Goal: Browse casually: Explore the website without a specific task or goal

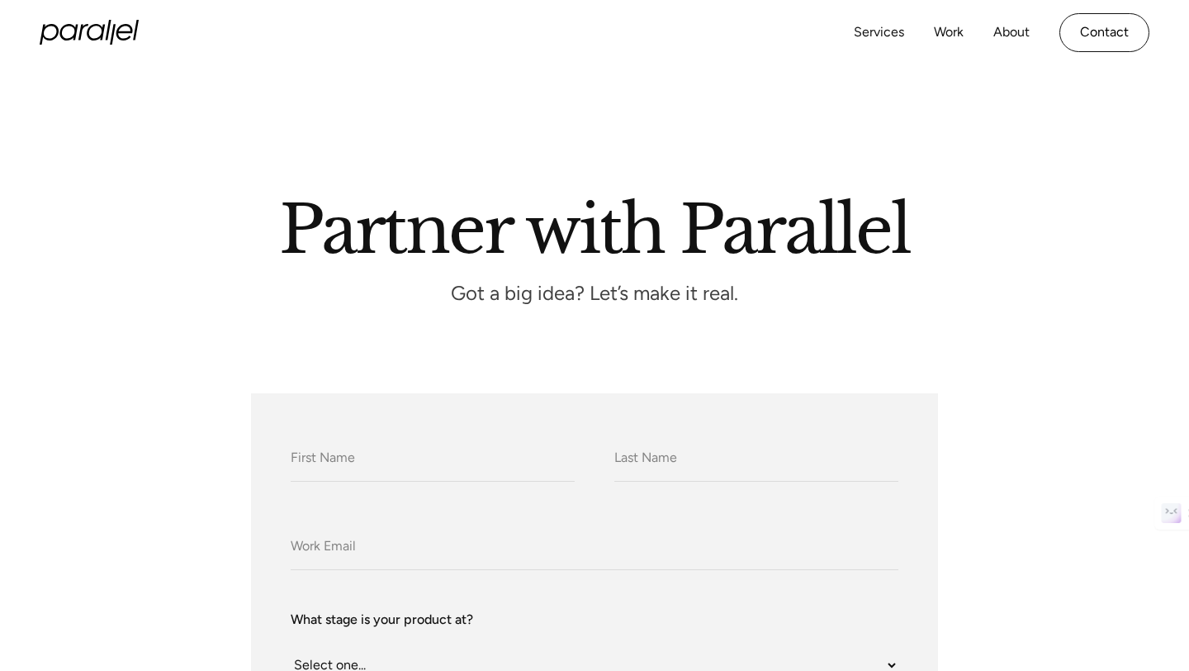
scroll to position [15, 0]
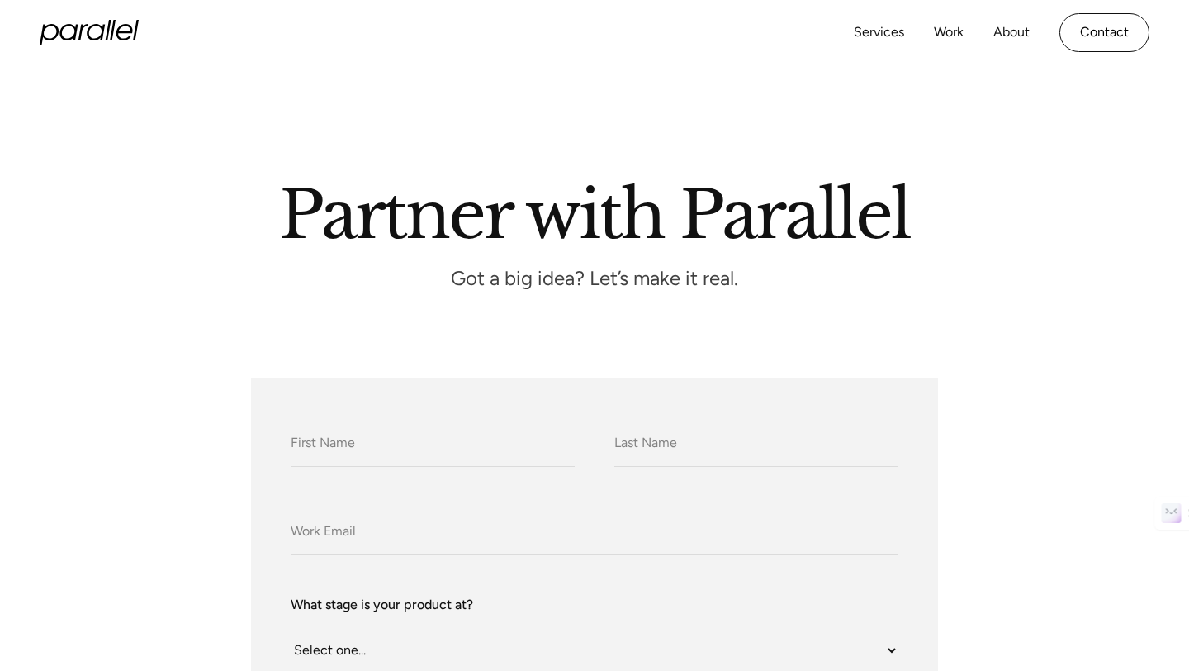
click at [90, 31] on icon "home" at bounding box center [89, 32] width 99 height 25
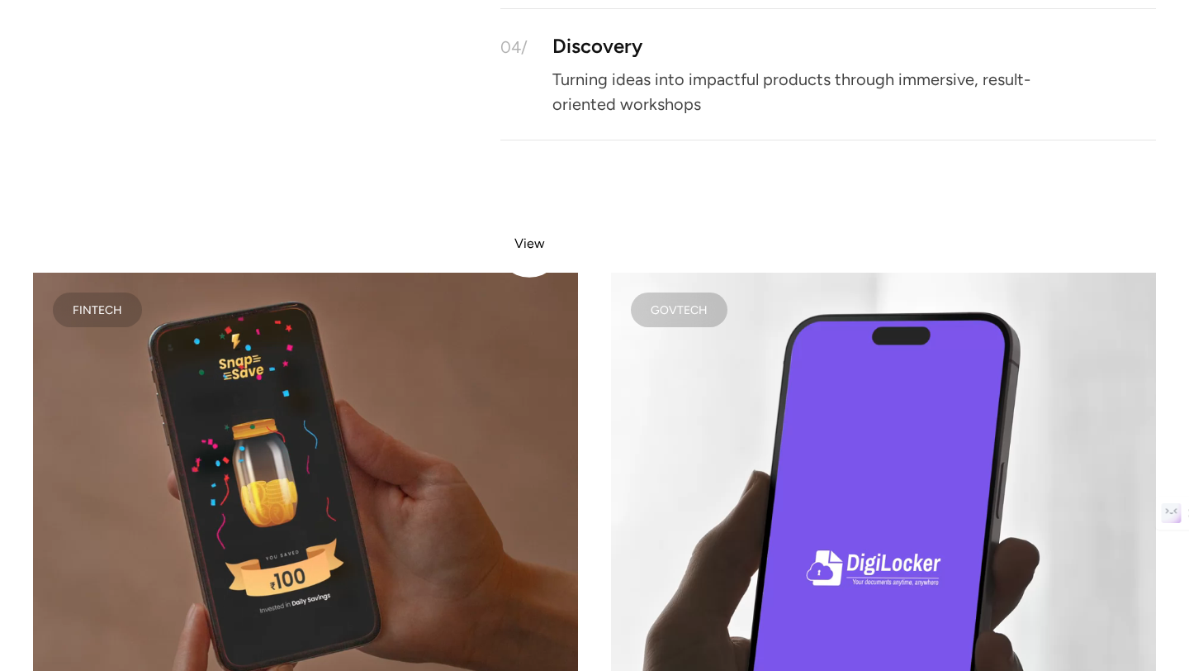
scroll to position [2957, 0]
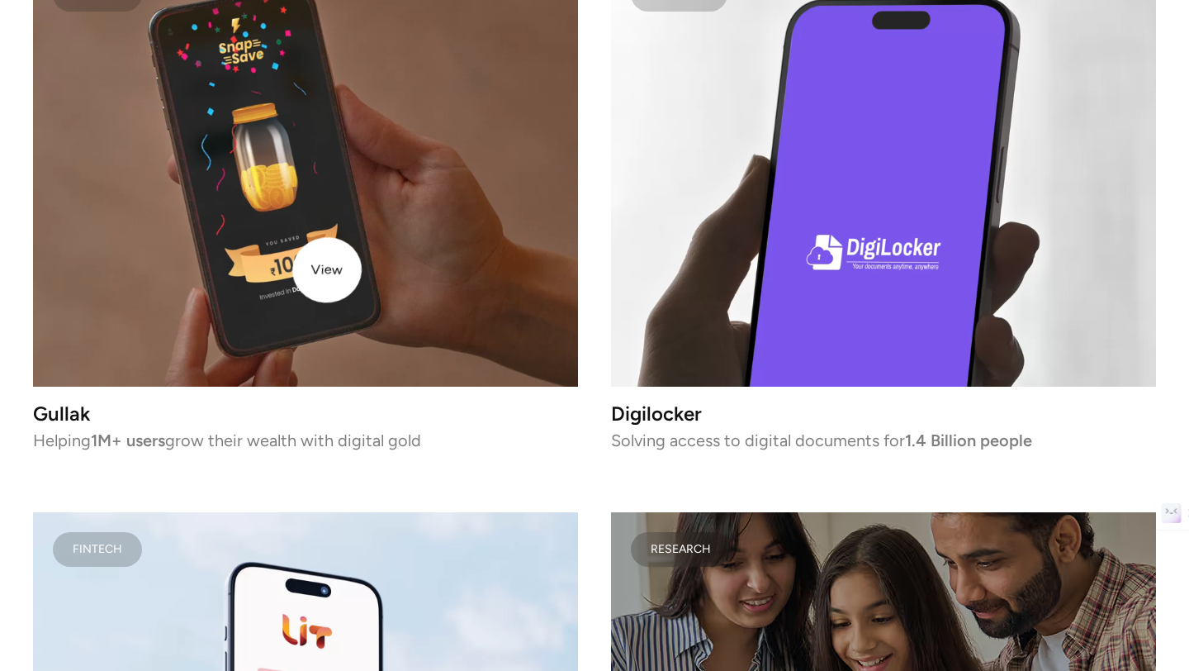
click at [315, 272] on video at bounding box center [305, 171] width 545 height 429
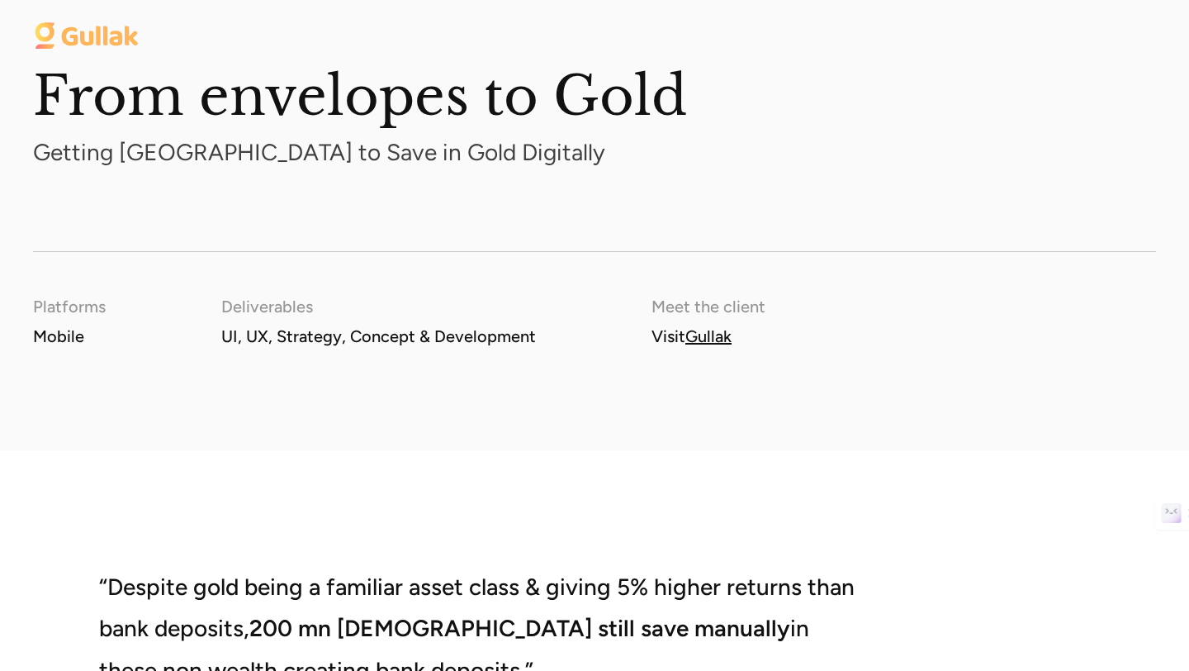
scroll to position [1955, 0]
click at [701, 340] on link "Gullak" at bounding box center [708, 335] width 46 height 20
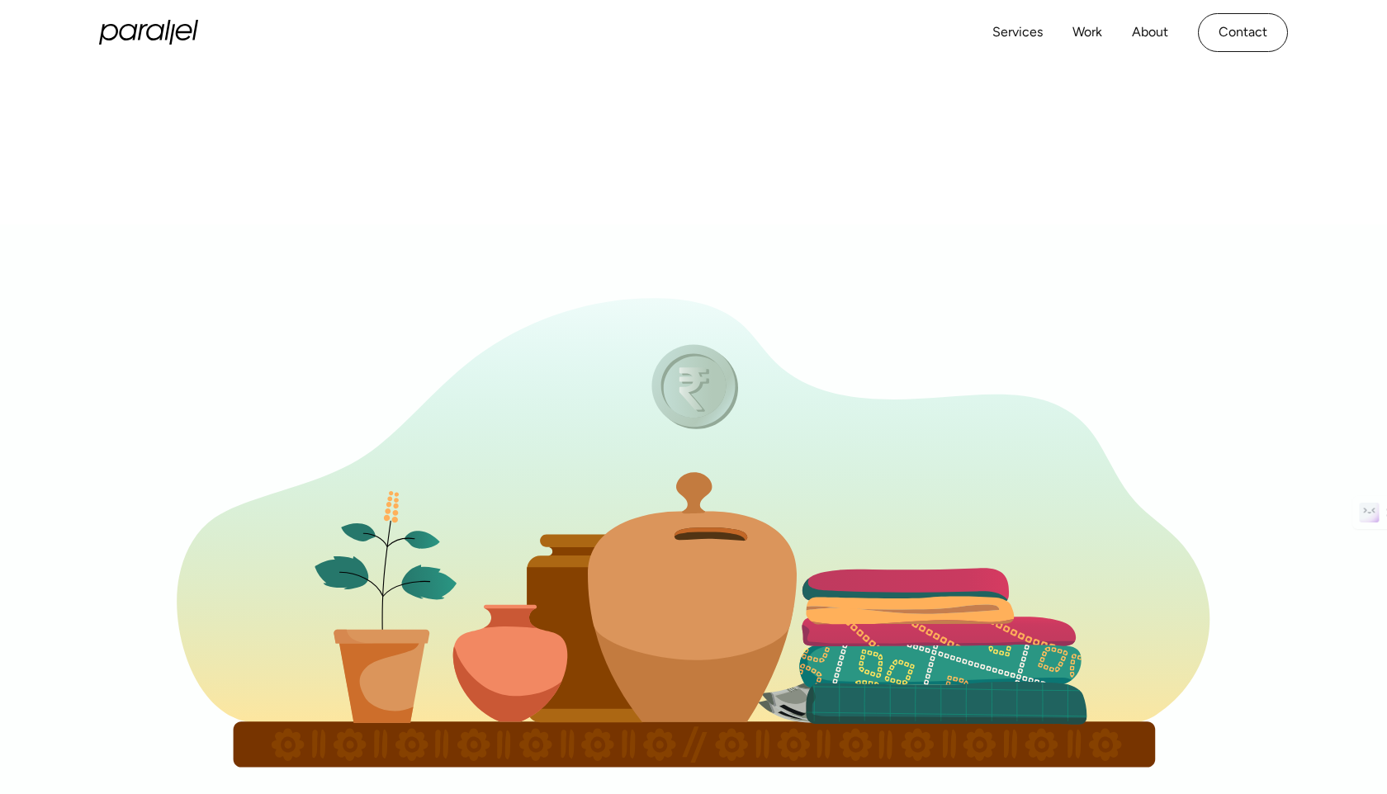
scroll to position [1, 0]
click at [165, 23] on icon "home" at bounding box center [148, 32] width 99 height 25
